Goal: Task Accomplishment & Management: Complete application form

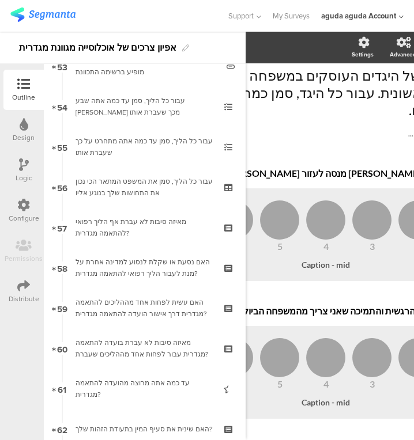
scroll to position [2160, 0]
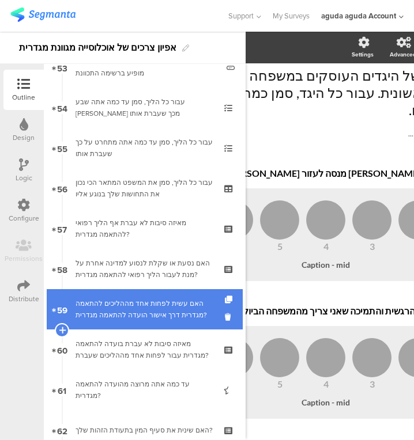
click at [164, 311] on div "האם עשית לפחות אחד מההליכים להתאמה מגדרית דרך אישור הועדה להתאמה מגדרית?" at bounding box center [144, 309] width 138 height 23
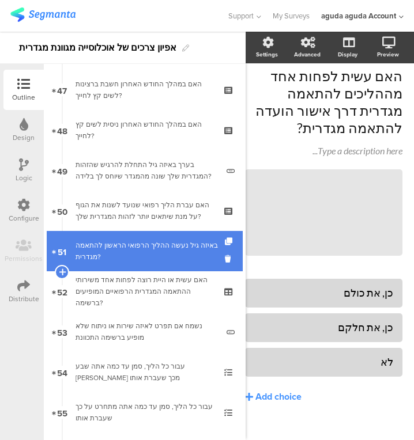
scroll to position [1893, 0]
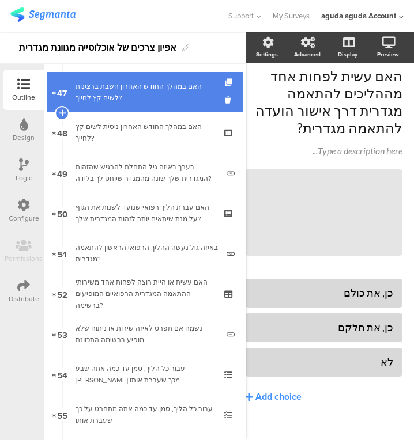
click at [145, 100] on div "האם במהלך החודש האחרון חשבת ברצינות לשים קץ לחייך?" at bounding box center [144, 92] width 138 height 23
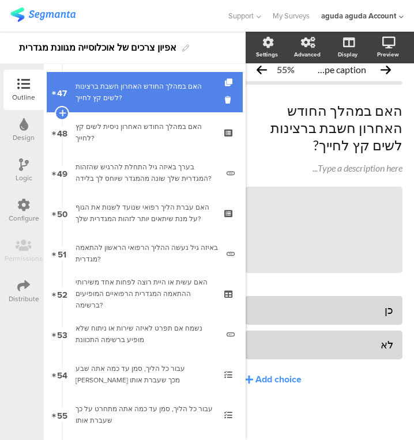
scroll to position [2, 22]
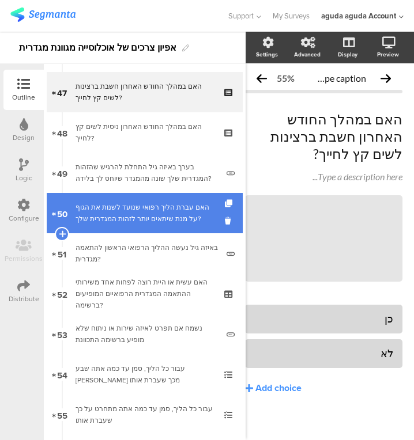
click at [130, 212] on div "האם עברת הליך רפואי שנועד לשנות את הגוף על מנת שיתאים יותר לזהות המגדרית שלך?" at bounding box center [144, 213] width 138 height 23
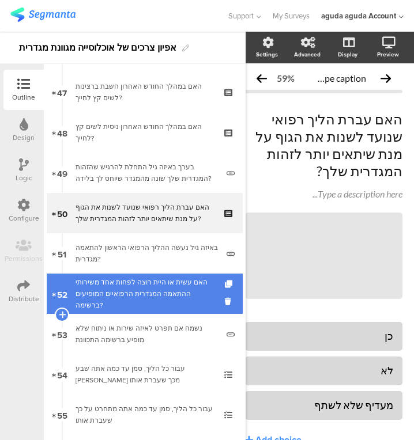
click at [123, 277] on div "האם עשית או היית רוצה לפחות אחד משירותי ההתאמה המגדרית הרפואיים המופיעים ברשימה?" at bounding box center [144, 294] width 138 height 35
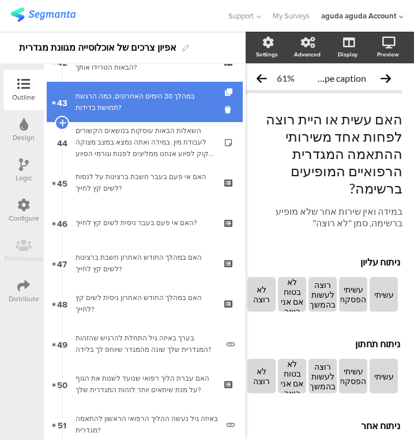
scroll to position [1722, 0]
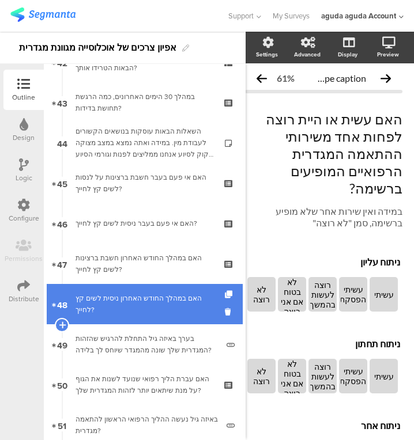
click at [166, 315] on div "האם במהלך החודש האחרון ניסית לשים קץ לחייך?" at bounding box center [144, 304] width 138 height 23
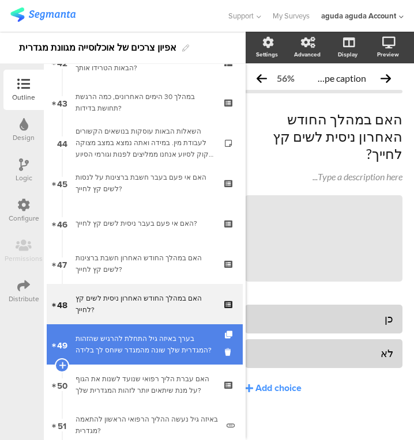
click at [153, 357] on link "49 בערך באיזה גיל התחלת להרגיש שהזהות המגדרית שלך שונה מהמגדר שיוחס לך בלידה?" at bounding box center [145, 344] width 196 height 40
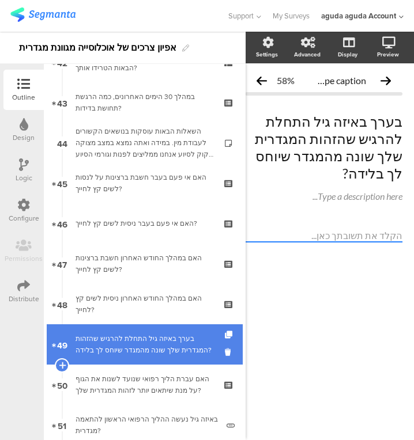
scroll to position [0, 12]
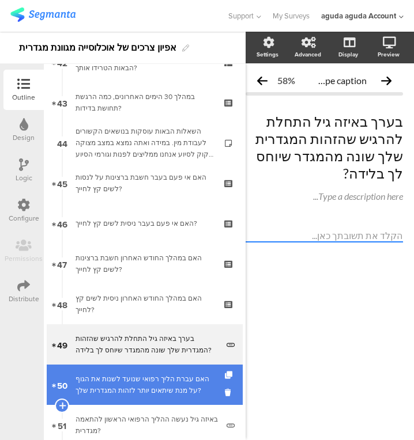
click at [149, 374] on div "האם עברת הליך רפואי שנועד לשנות את הגוף על מנת שיתאים יותר לזהות המגדרית שלך?" at bounding box center [144, 384] width 138 height 23
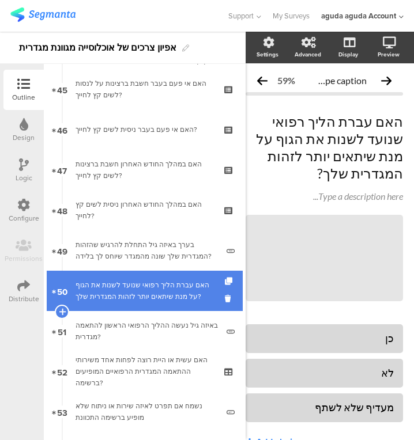
scroll to position [1817, 0]
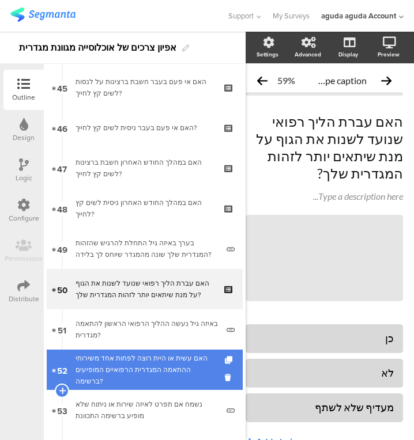
click at [138, 364] on div "האם עשית או היית רוצה לפחות אחד משירותי ההתאמה המגדרית הרפואיים המופיעים ברשימה?" at bounding box center [144, 370] width 138 height 35
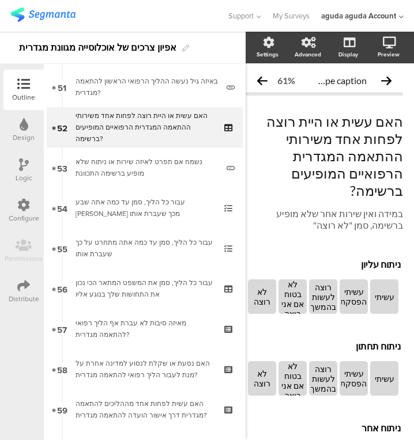
scroll to position [2061, 0]
click at [152, 24] on div at bounding box center [113, 15] width 206 height 19
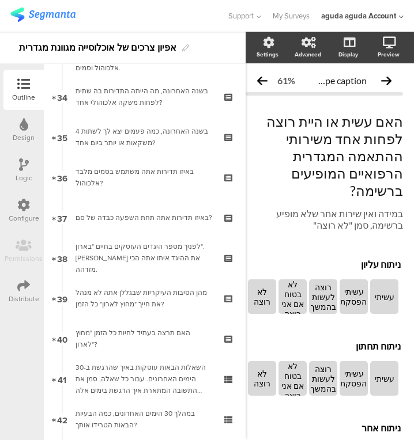
scroll to position [2488, 0]
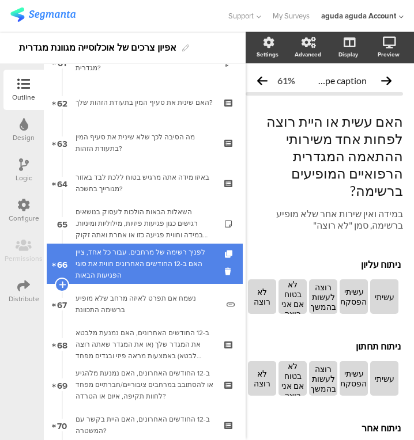
click at [180, 251] on div "לפניך רשימה של מרחבים. עבור כל אחד, ציין האם ב-12 החודשים האחרונים חווית את סוג…" at bounding box center [144, 264] width 138 height 35
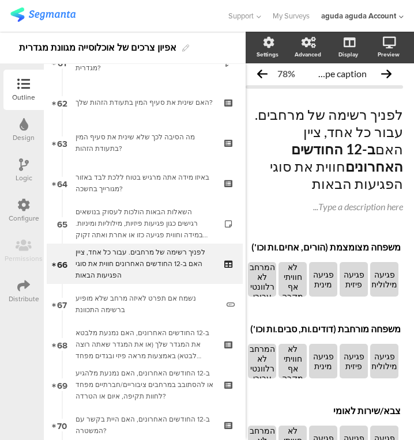
scroll to position [2736, 0]
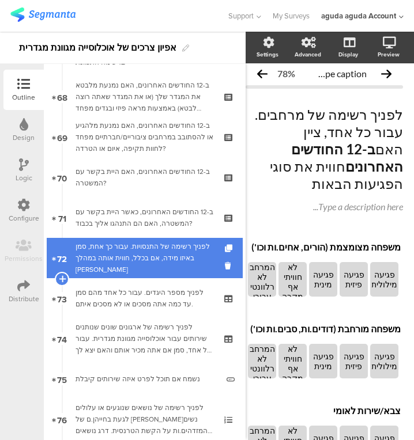
click at [148, 266] on div "לפניך רשימה של התנסויות. עבור כך אחת, סמן באיזו מידה, אם בכלל, חווית אותה במהלך…" at bounding box center [144, 258] width 138 height 35
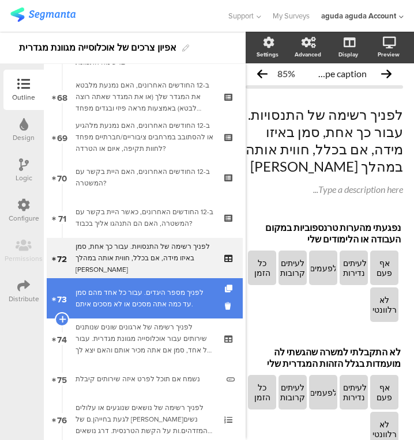
click at [141, 303] on div "לפניך מספר היגדים. עבור כל אחד מהם סמן עד כמה אתה מסכים או לא מסכים איתם." at bounding box center [144, 298] width 138 height 23
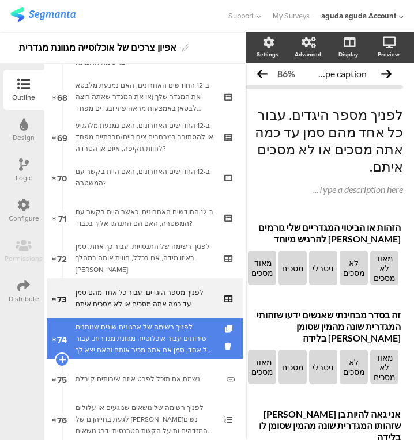
click at [156, 344] on div "לפניך רשימה של ארגונים שונים שנותנים שירותים עבור אוכלוסייה מגוונת מגדרית. עבור…" at bounding box center [144, 339] width 138 height 35
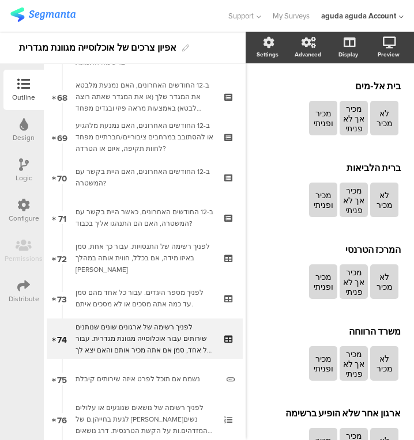
scroll to position [1689, 12]
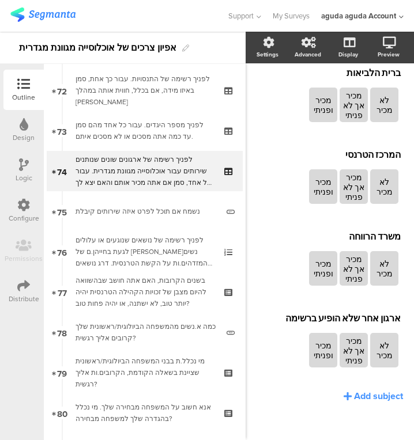
scroll to position [2904, 0]
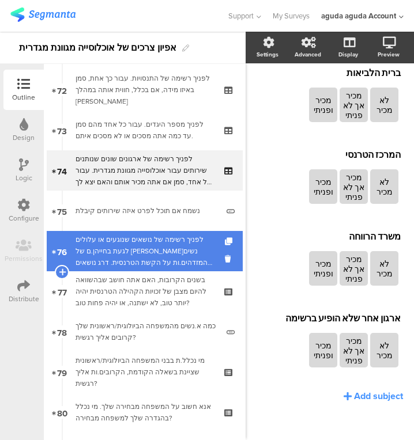
click at [122, 260] on div "לפניך רשימה של נושאים שנוגעים או עלולים לגעת בחייהן.ם של [PERSON_NAME]נשים המזד…" at bounding box center [144, 251] width 138 height 35
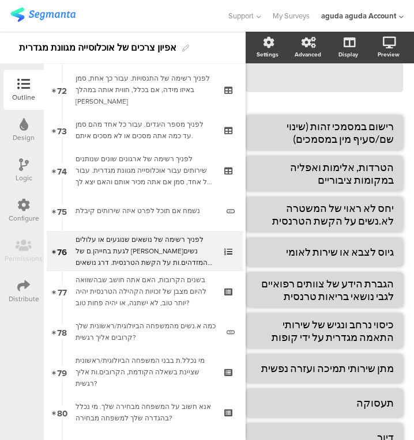
scroll to position [267, 22]
drag, startPoint x: 361, startPoint y: 216, endPoint x: 414, endPoint y: 217, distance: 53.0
click at [414, 217] on html "You are using an unsupported version of Internet Explorer. Unsupported browsers…" at bounding box center [207, 220] width 414 height 440
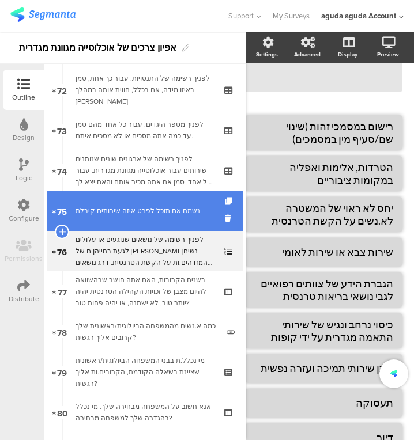
type textarea "שירות צבאי או שירות לאומי"
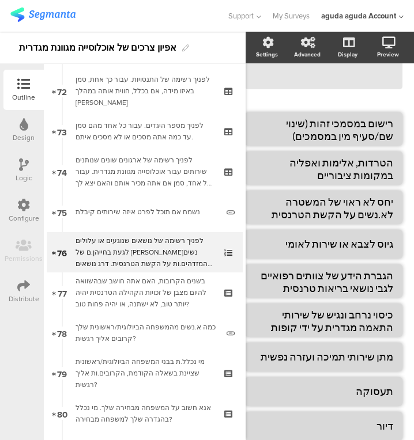
scroll to position [271, 22]
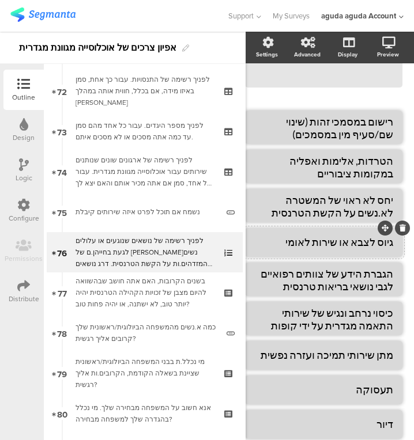
click at [292, 236] on textarea "גיוס לצבא או שירות לאומי" at bounding box center [323, 242] width 139 height 12
type textarea "שירות צבאי או לאומי"
click at [378, 349] on textarea "מתן שירותי תמיכה ועזרה נפשית" at bounding box center [321, 355] width 144 height 12
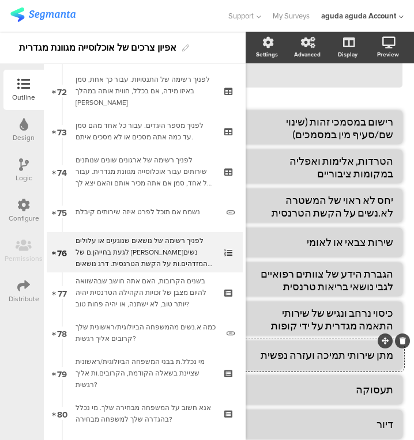
click at [378, 349] on textarea "מתן שירותי תמיכה ועזרה נפשית" at bounding box center [321, 355] width 144 height 12
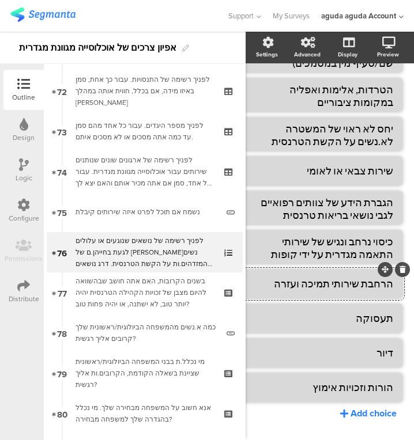
type textarea "הרחבת שירותי תמיכה ועזרה נפשית"
click at [376, 407] on div "Add choice" at bounding box center [373, 413] width 46 height 13
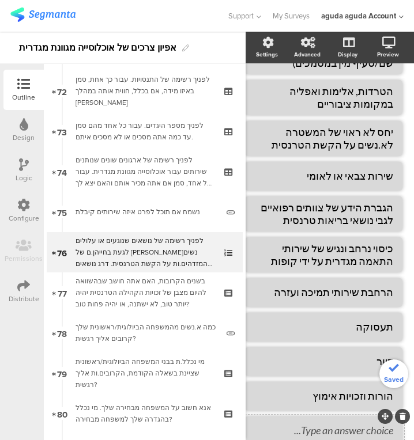
click at [345, 424] on textarea at bounding box center [323, 430] width 139 height 13
type textarea "חיזוק קהילה"
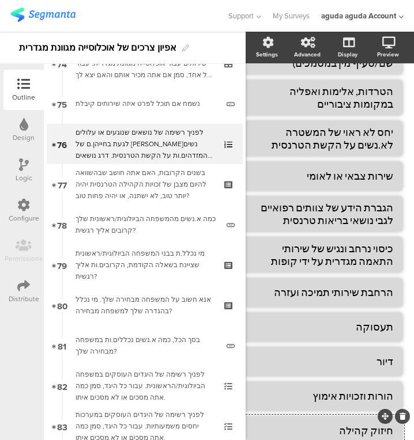
scroll to position [3018, 0]
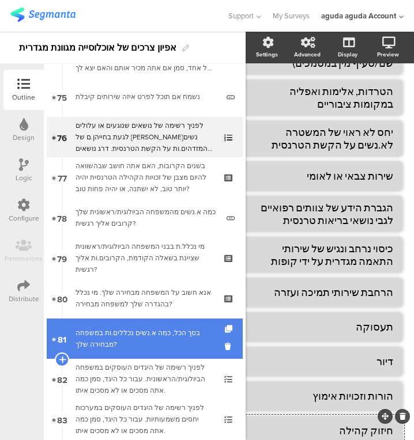
click at [147, 339] on div "בסך הכל, כמה א.נשים נכללים.ות במשפחה מבחירה שלך?" at bounding box center [146, 338] width 142 height 23
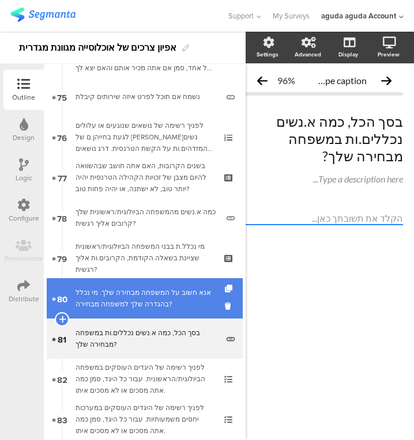
click at [158, 303] on div "אנא חשוב על המשפחה מבחירה שלך. מי נכלל בהגדרה שלך למשפחה מבחירה?" at bounding box center [144, 298] width 138 height 23
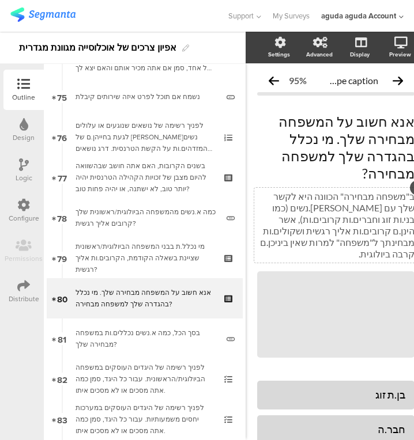
click at [339, 192] on p "ב"משפחה מבחירה" הכוונה היא לקשר שלך עם [PERSON_NAME].נשים (כמו בני.ות זוג וחברי…" at bounding box center [335, 225] width 157 height 69
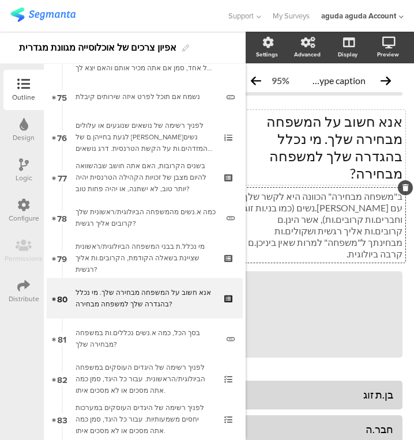
click at [278, 154] on div "אנא חשוב על המשפחה מבחירה שלך. מי נכלל בהגדרה שלך למשפחה מבחירה? אנא חשוב על המ…" at bounding box center [320, 147] width 169 height 75
click at [332, 145] on p "אנא חשוב על המשפחה מבחירה שלך. מי נכלל בהגדרה שלך למשפחה מבחירה?" at bounding box center [320, 147] width 163 height 69
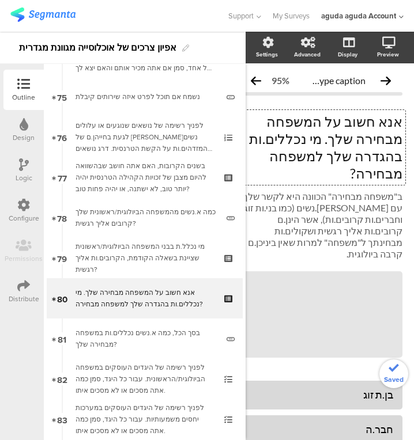
click at [302, 153] on p "אנא חשוב על המשפחה מבחירה שלך. מי נכללים.ות בהגדרה שלך למשפחה מבחירה?" at bounding box center [320, 147] width 163 height 69
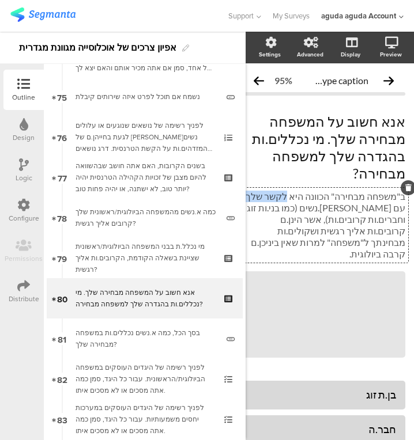
drag, startPoint x: 272, startPoint y: 180, endPoint x: 305, endPoint y: 182, distance: 33.5
click at [305, 188] on div "ב"משפחה מבחירה" הכוונה היא לקשר שלך עם א.נשים (כמו בני.ות זוג וחברים.ות קרובים.…" at bounding box center [323, 225] width 169 height 75
click at [305, 191] on p "ב"משפחה מבחירה" הכוונה היא לקשר שלך עם [PERSON_NAME].נשים (כמו בני.ות זוג וחברי…" at bounding box center [323, 225] width 163 height 69
drag, startPoint x: 341, startPoint y: 179, endPoint x: 255, endPoint y: 177, distance: 85.3
click at [255, 191] on p "ב"משפחה מבחירה" הכוונה היא לקשר שלך עם [PERSON_NAME].נשים (כמו בני.ות זוג וחברי…" at bounding box center [323, 225] width 163 height 69
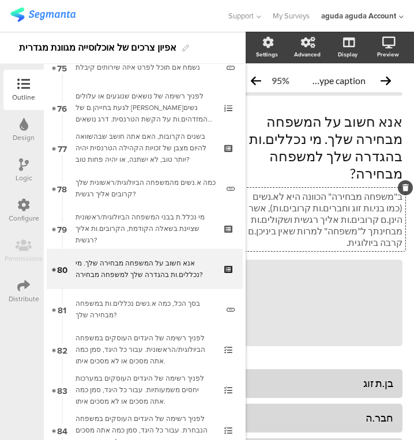
scroll to position [3048, 0]
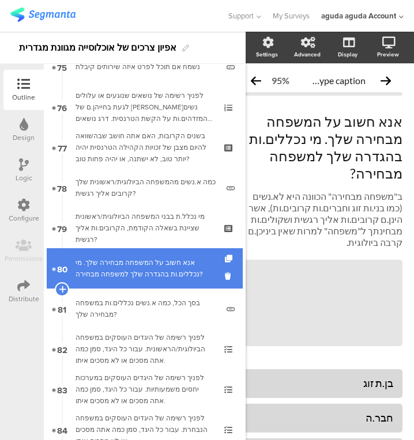
click at [169, 268] on div "אנא חשוב על המשפחה מבחירה שלך. מי נכללים.ות בהגדרה שלך למשפחה מבחירה?" at bounding box center [144, 268] width 138 height 23
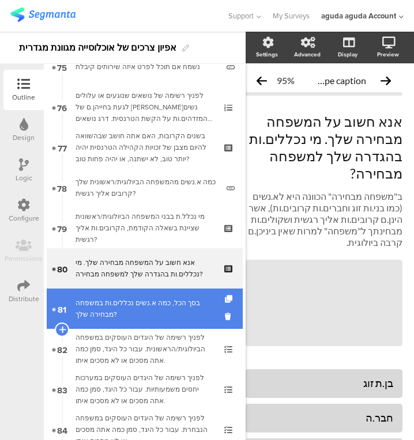
click at [165, 307] on div "בסך הכל, כמה א.נשים נכללים.ות במשפחה מבחירה שלך?" at bounding box center [146, 308] width 142 height 23
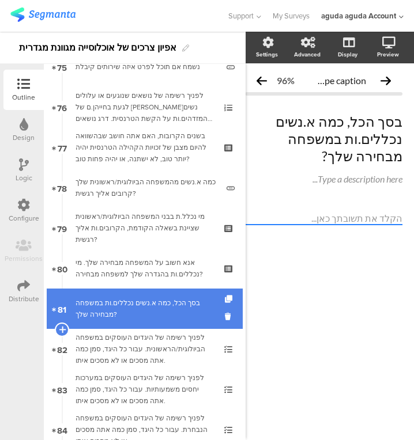
scroll to position [0, 12]
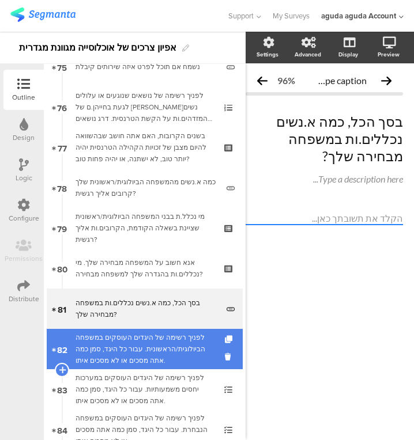
click at [160, 341] on div "לפניך רשימה של היגדים העוסקים במשפחה הביולוגית/הראשונית. עבור כל היגד, סמן כמה …" at bounding box center [144, 349] width 138 height 35
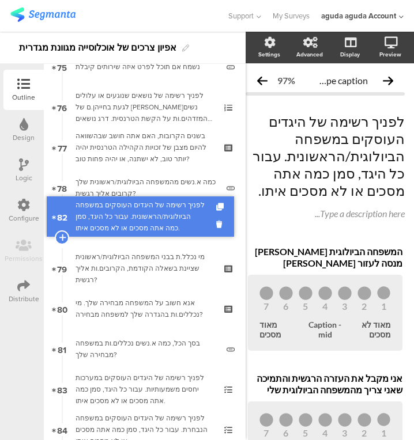
drag, startPoint x: 83, startPoint y: 358, endPoint x: 98, endPoint y: 226, distance: 132.8
